Goal: Information Seeking & Learning: Learn about a topic

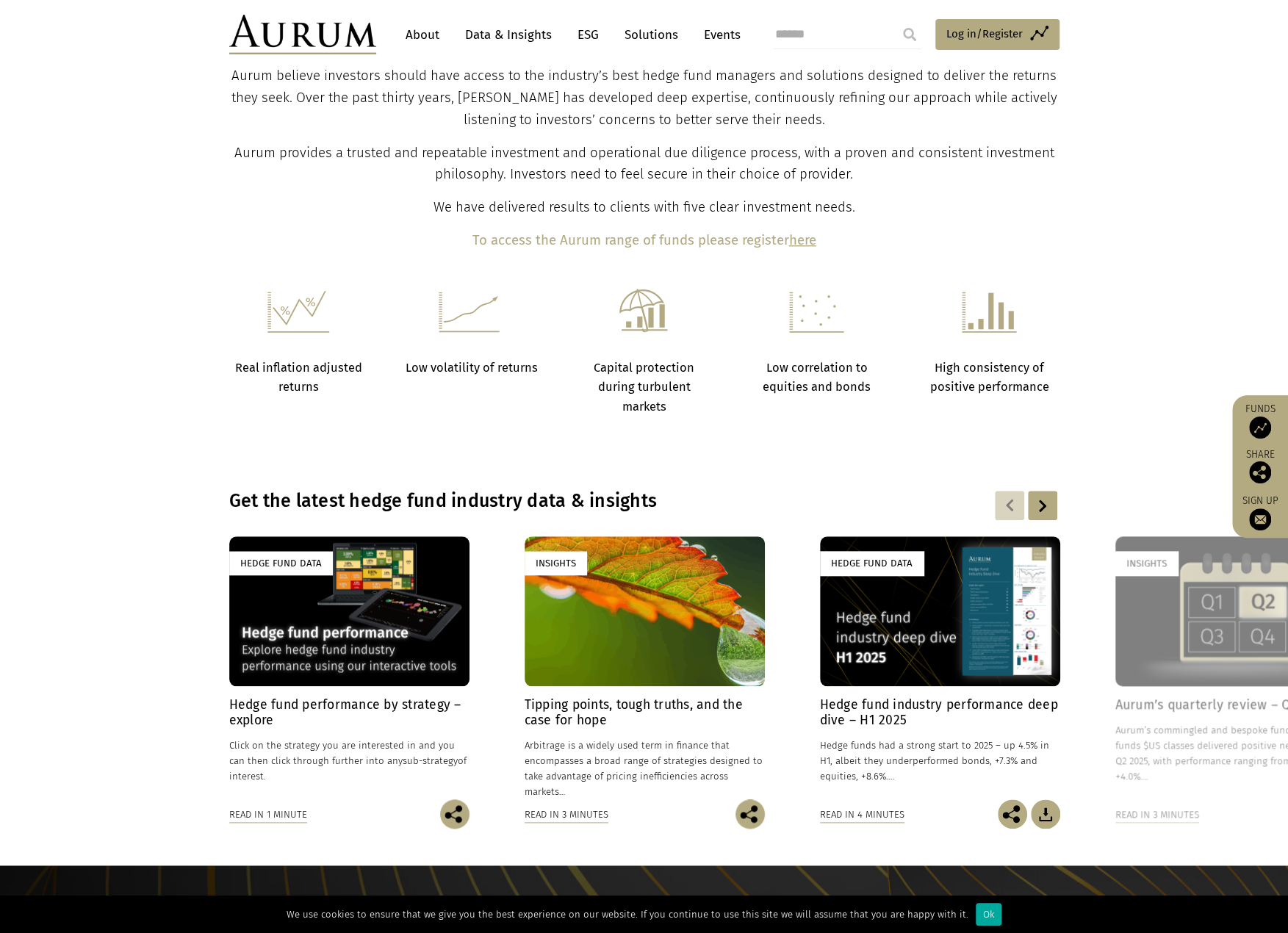
scroll to position [1200, 0]
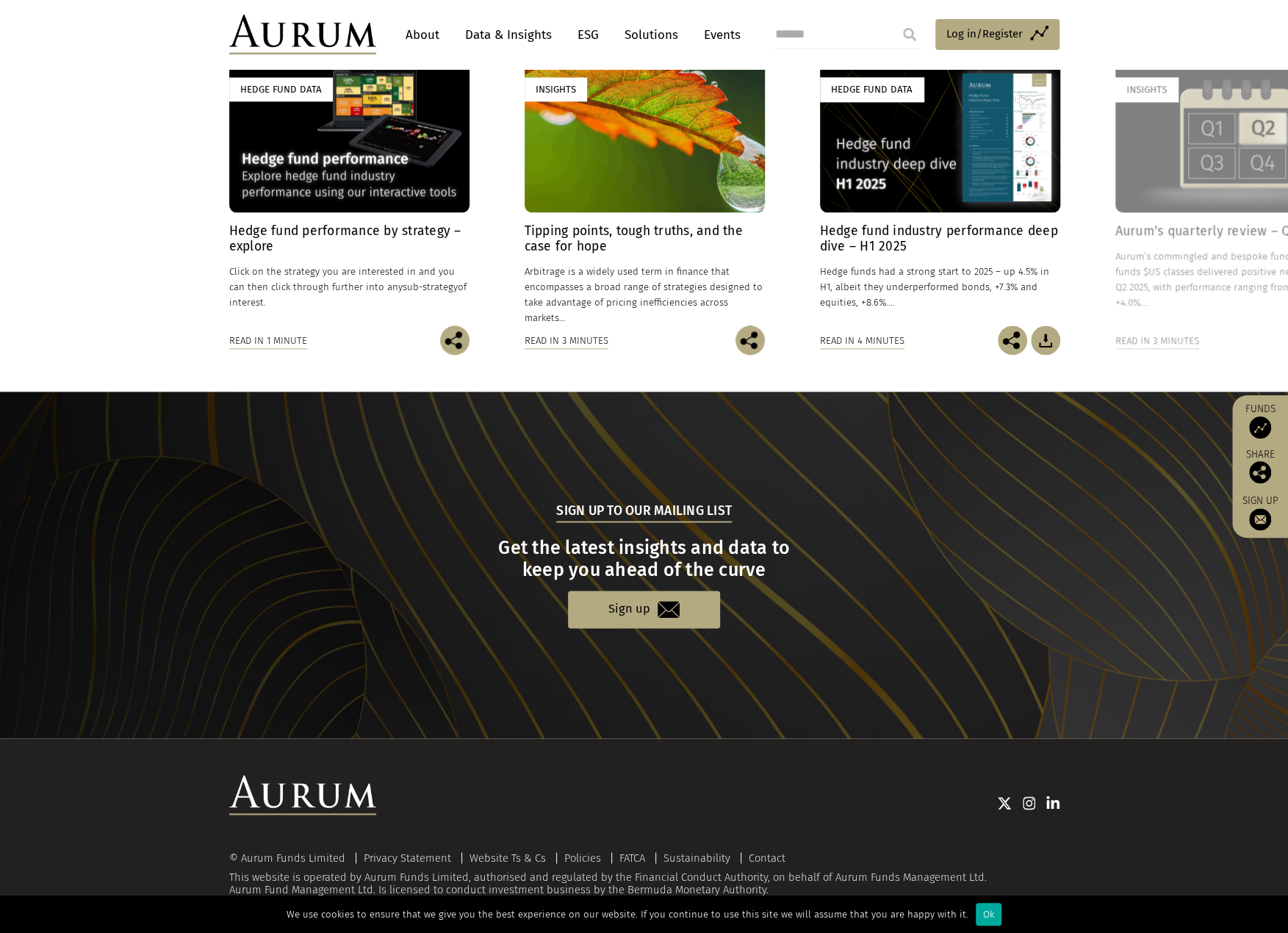
click at [429, 27] on link "About" at bounding box center [422, 34] width 48 height 27
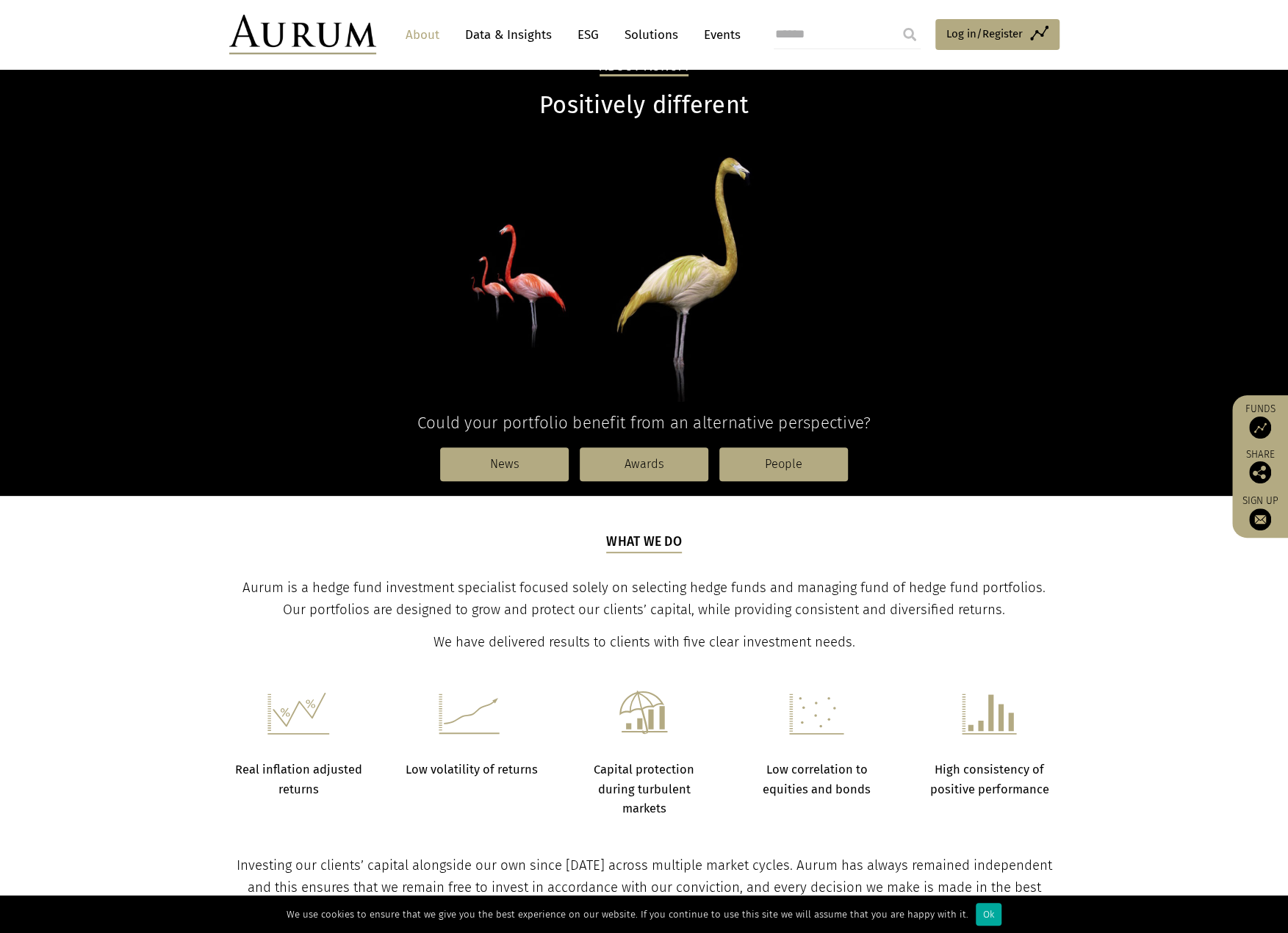
scroll to position [147, 0]
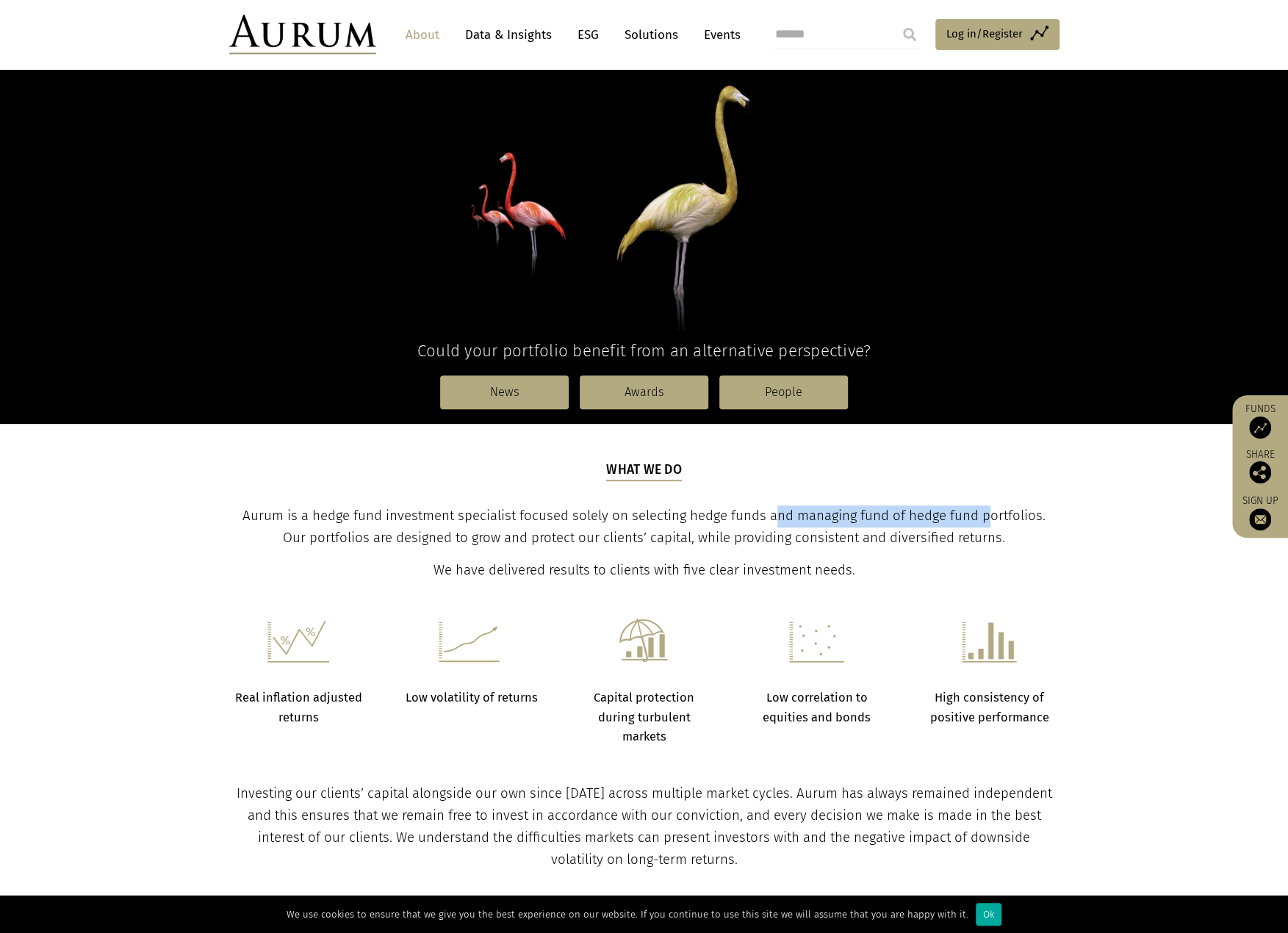
drag, startPoint x: 778, startPoint y: 512, endPoint x: 990, endPoint y: 516, distance: 212.0
click at [990, 516] on span "Aurum is a hedge fund investment specialist focused solely on selecting hedge f…" at bounding box center [644, 526] width 803 height 38
drag, startPoint x: 769, startPoint y: 534, endPoint x: 567, endPoint y: 543, distance: 202.2
click at [567, 543] on span "Aurum is a hedge fund investment specialist focused solely on selecting hedge f…" at bounding box center [644, 526] width 803 height 38
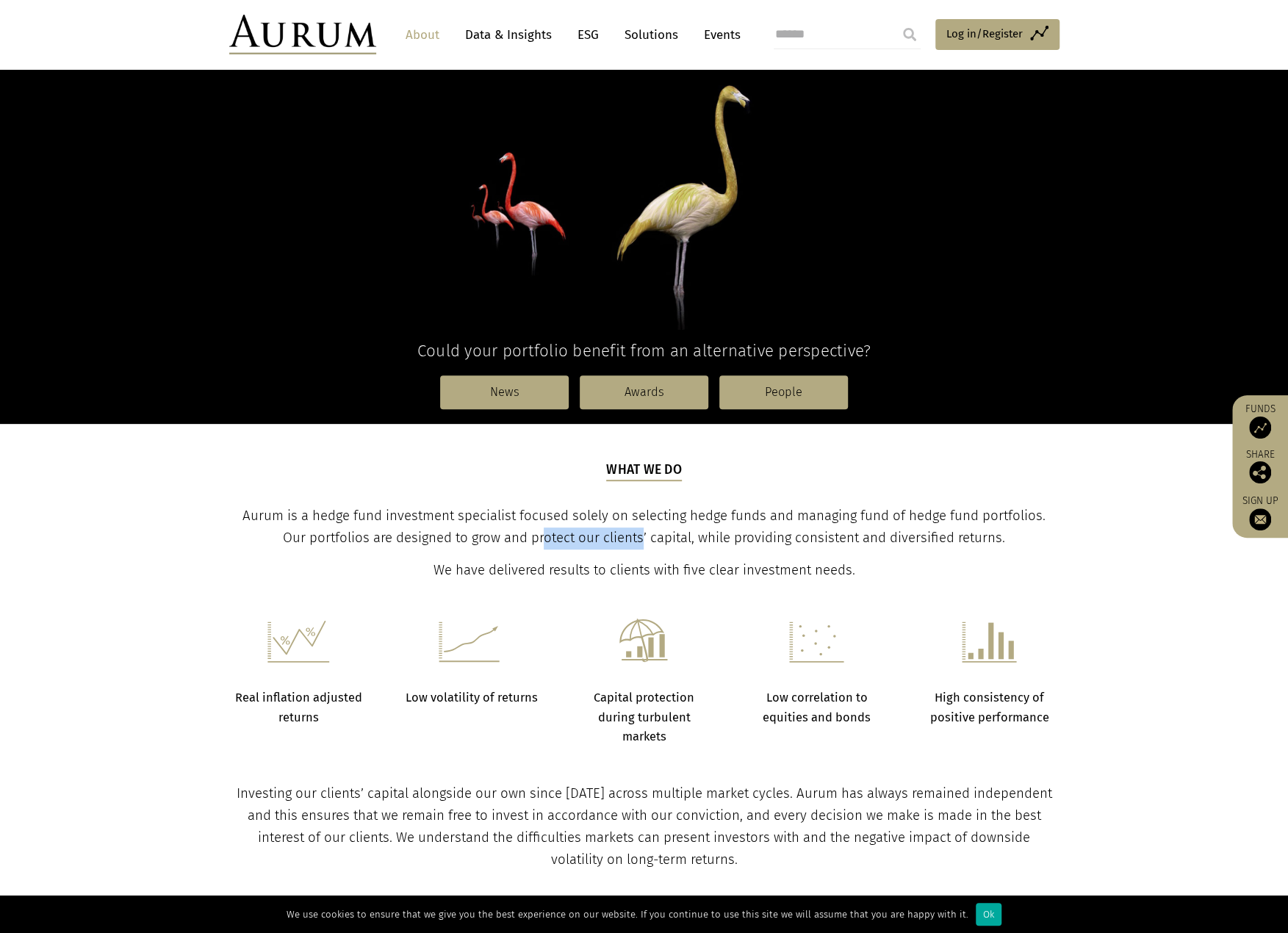
drag, startPoint x: 543, startPoint y: 543, endPoint x: 652, endPoint y: 538, distance: 109.1
click at [650, 538] on span "Aurum is a hedge fund investment specialist focused solely on selecting hedge f…" at bounding box center [644, 526] width 803 height 38
click at [662, 539] on span "Aurum is a hedge fund investment specialist focused solely on selecting hedge f…" at bounding box center [644, 526] width 803 height 38
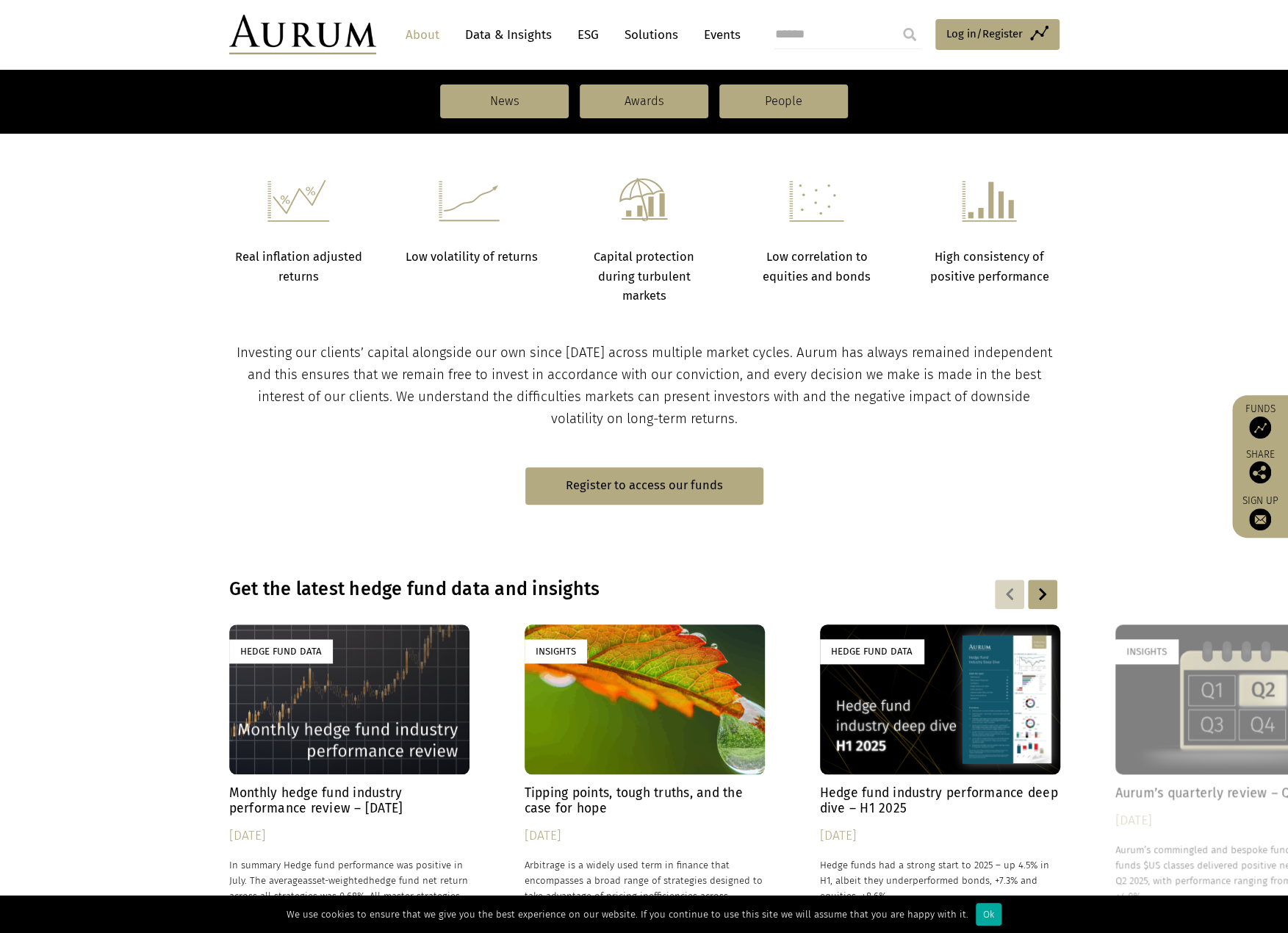
scroll to position [294, 0]
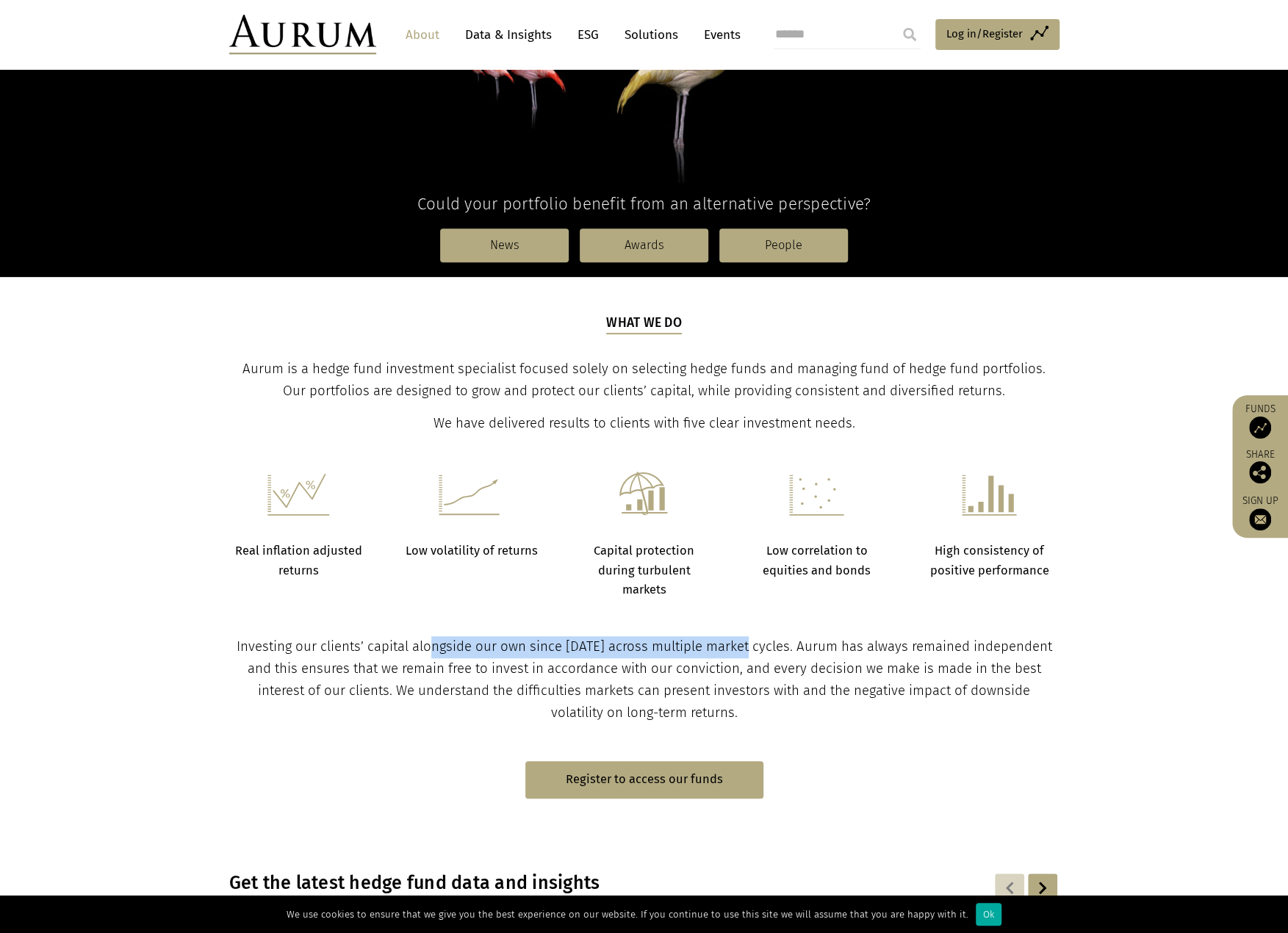
drag, startPoint x: 441, startPoint y: 647, endPoint x: 751, endPoint y: 647, distance: 310.0
click at [751, 647] on span "Investing our clients’ capital alongside our own since 1994 across multiple mar…" at bounding box center [644, 679] width 815 height 82
click at [1260, 427] on img at bounding box center [1259, 427] width 22 height 22
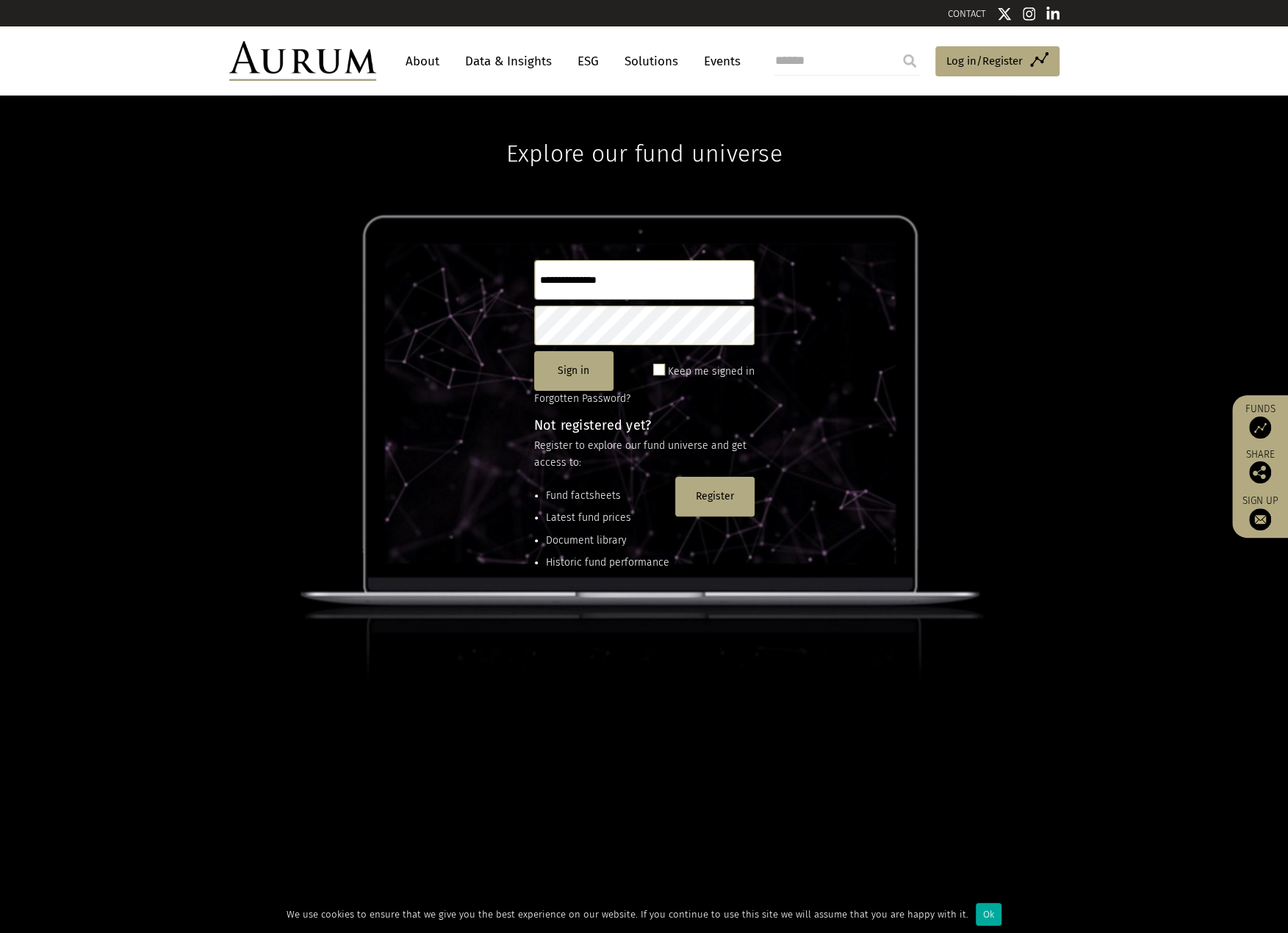
click at [510, 64] on link "Data & Insights" at bounding box center [509, 61] width 102 height 27
